Goal: Task Accomplishment & Management: Manage account settings

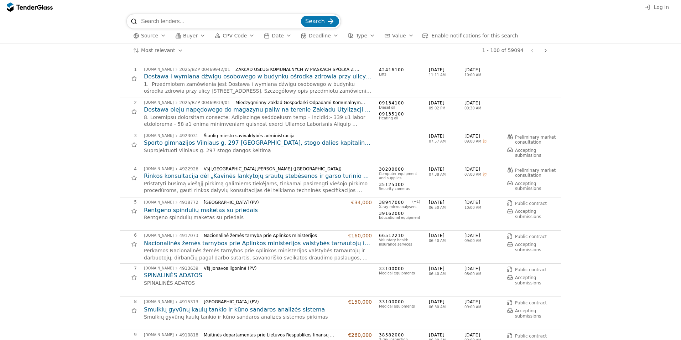
click at [659, 9] on span "Log in" at bounding box center [661, 7] width 15 height 6
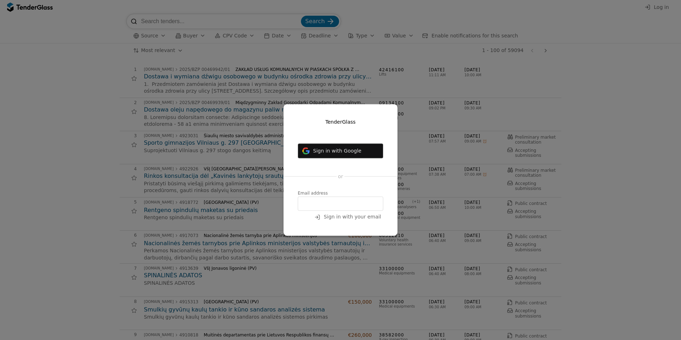
click at [310, 205] on input "email" at bounding box center [340, 204] width 85 height 14
type input "danguole.kabeliene@telia.lt"
click at [347, 218] on span "Sign in with your email" at bounding box center [352, 217] width 57 height 6
